Goal: Transaction & Acquisition: Purchase product/service

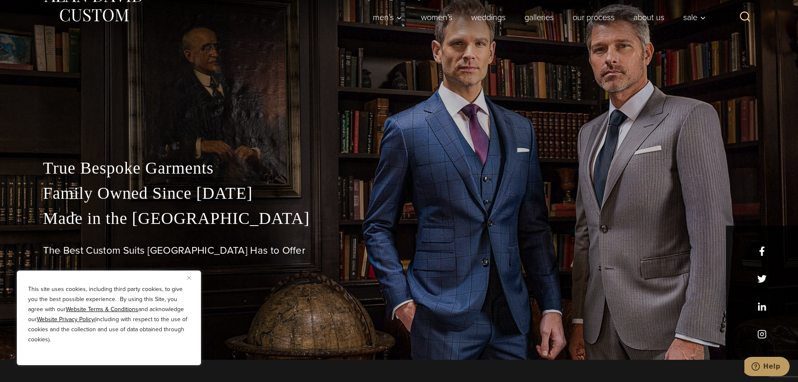
scroll to position [42, 0]
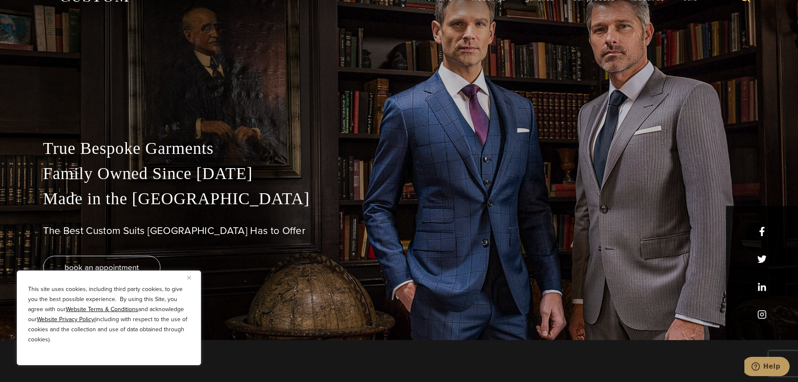
click at [189, 279] on img "Close" at bounding box center [189, 278] width 4 height 4
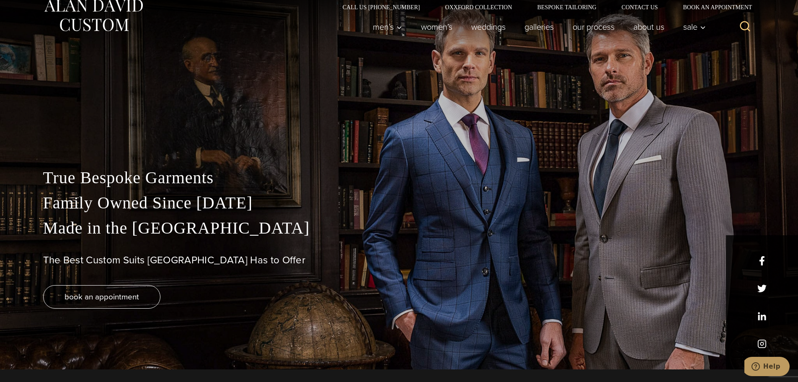
scroll to position [0, 0]
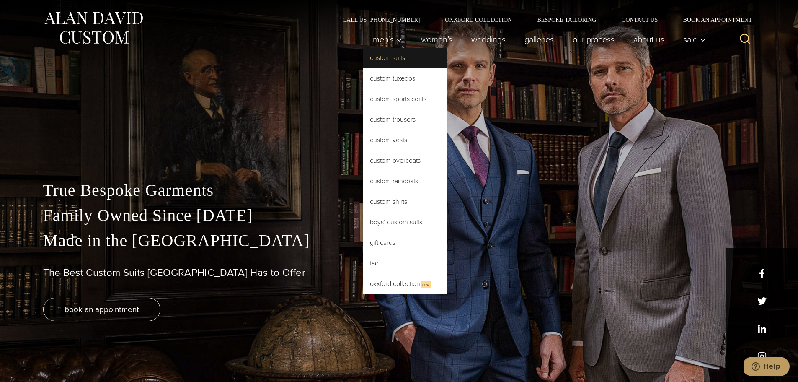
click at [385, 59] on link "Custom Suits" at bounding box center [405, 58] width 84 height 20
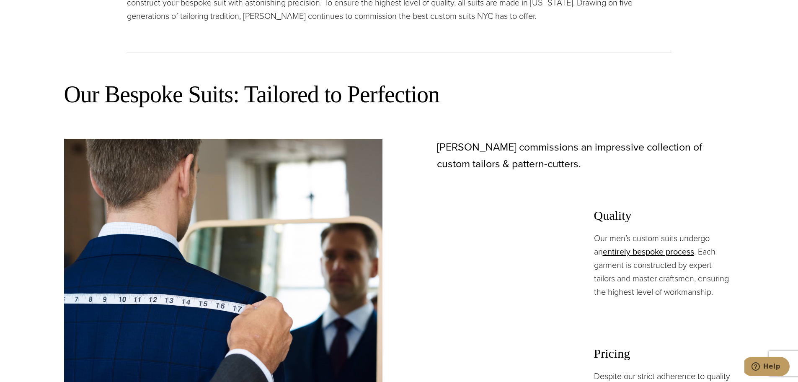
scroll to position [461, 0]
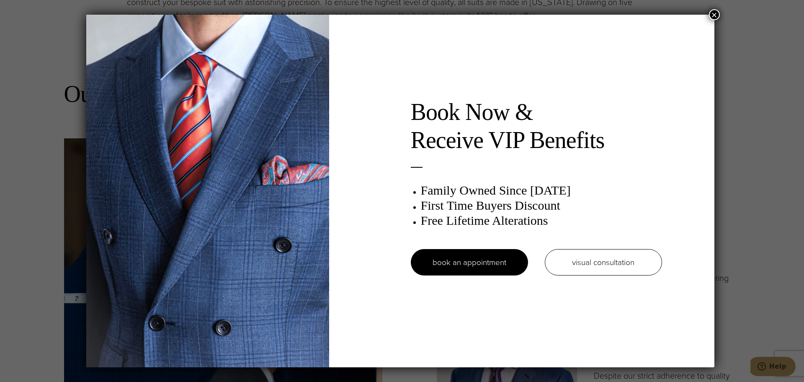
click at [716, 16] on button "×" at bounding box center [714, 14] width 11 height 11
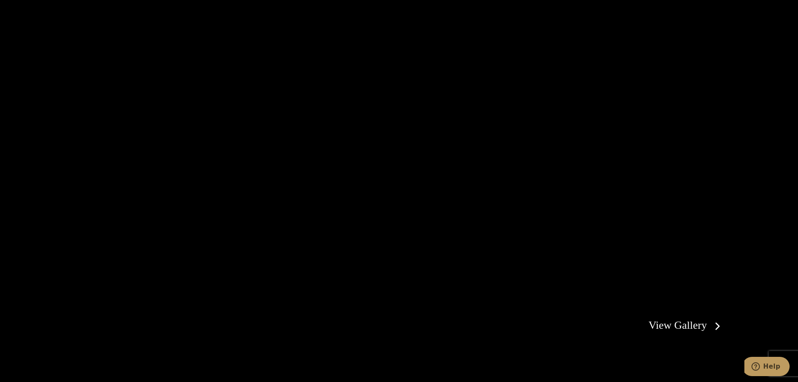
scroll to position [1718, 0]
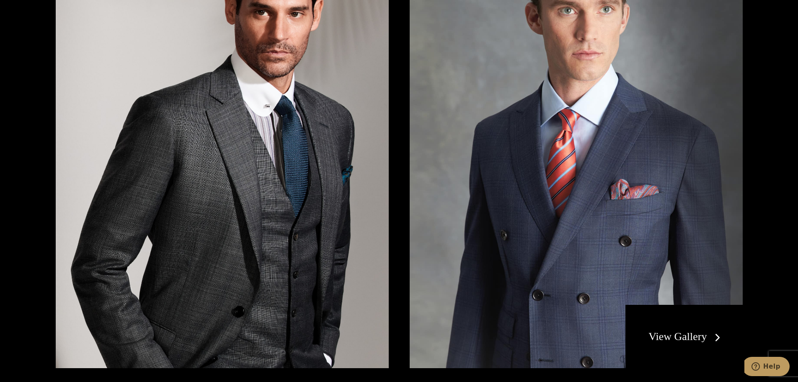
click at [628, 248] on img at bounding box center [576, 146] width 333 height 445
click at [671, 329] on div "View Gallery" at bounding box center [683, 337] width 117 height 64
click at [668, 339] on link "View Gallery" at bounding box center [686, 336] width 75 height 12
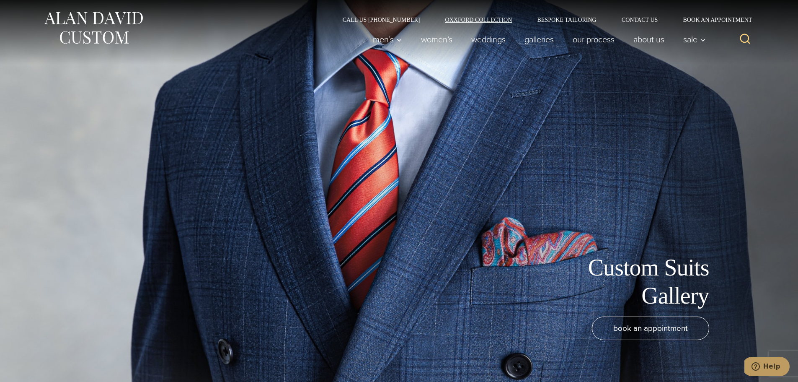
click at [499, 21] on link "Oxxford Collection" at bounding box center [478, 20] width 92 height 6
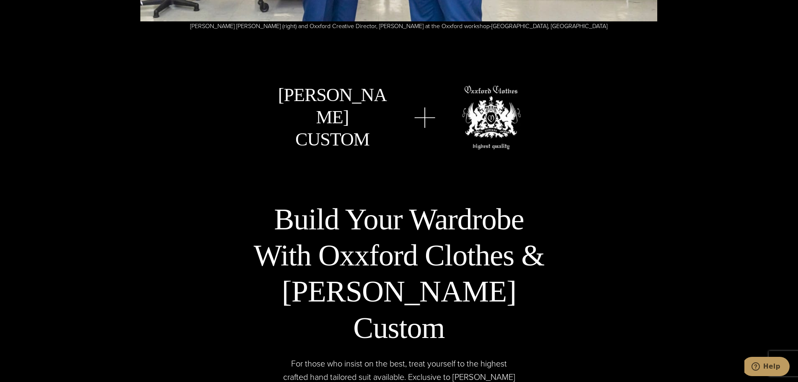
scroll to position [2559, 0]
